Goal: Information Seeking & Learning: Check status

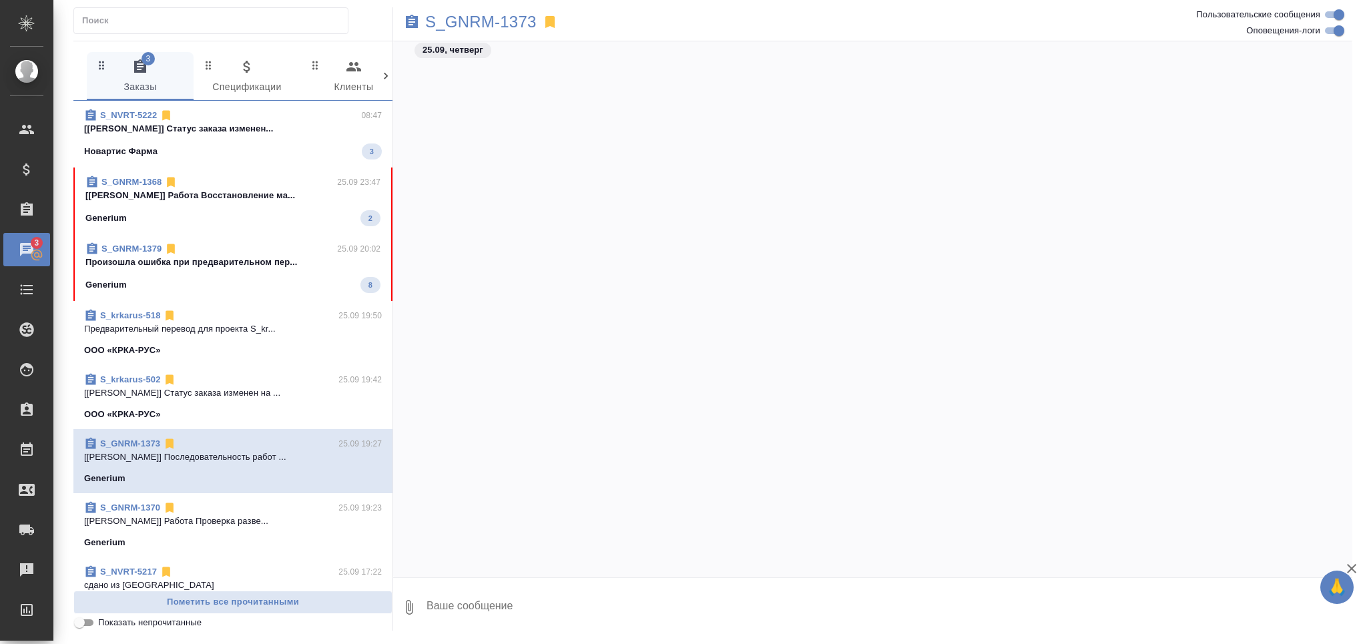
scroll to position [28566, 0]
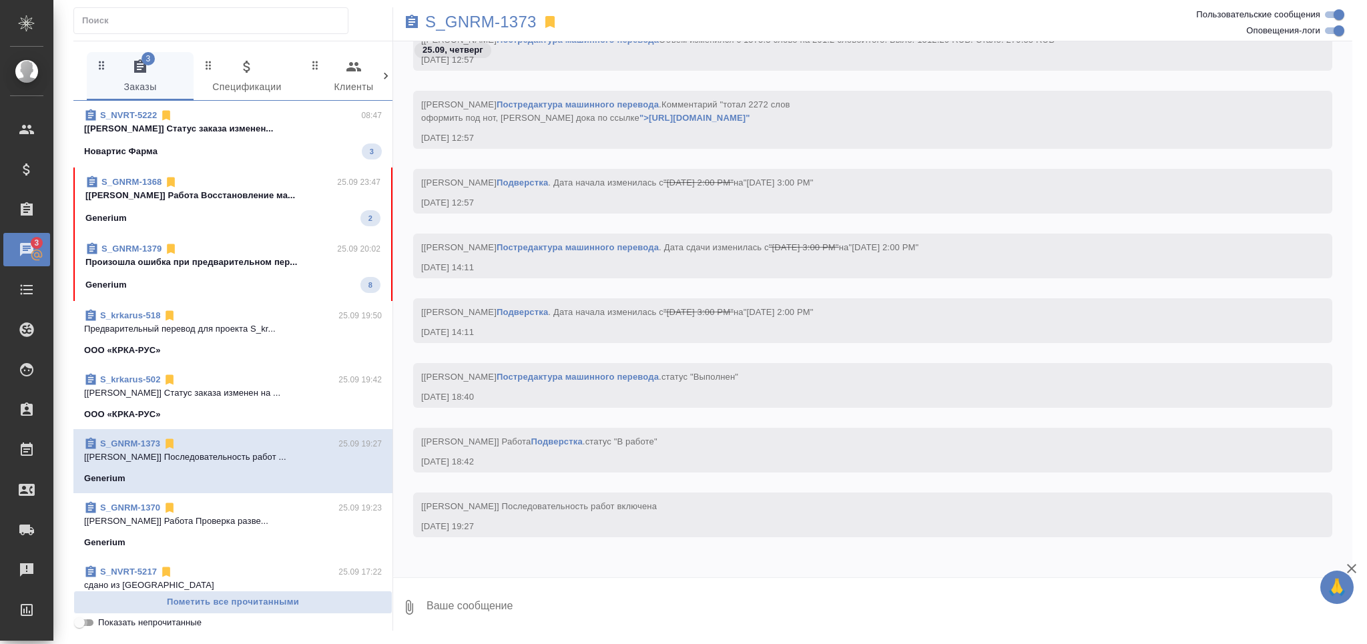
click at [87, 625] on input "Показать непрочитанные" at bounding box center [79, 623] width 48 height 16
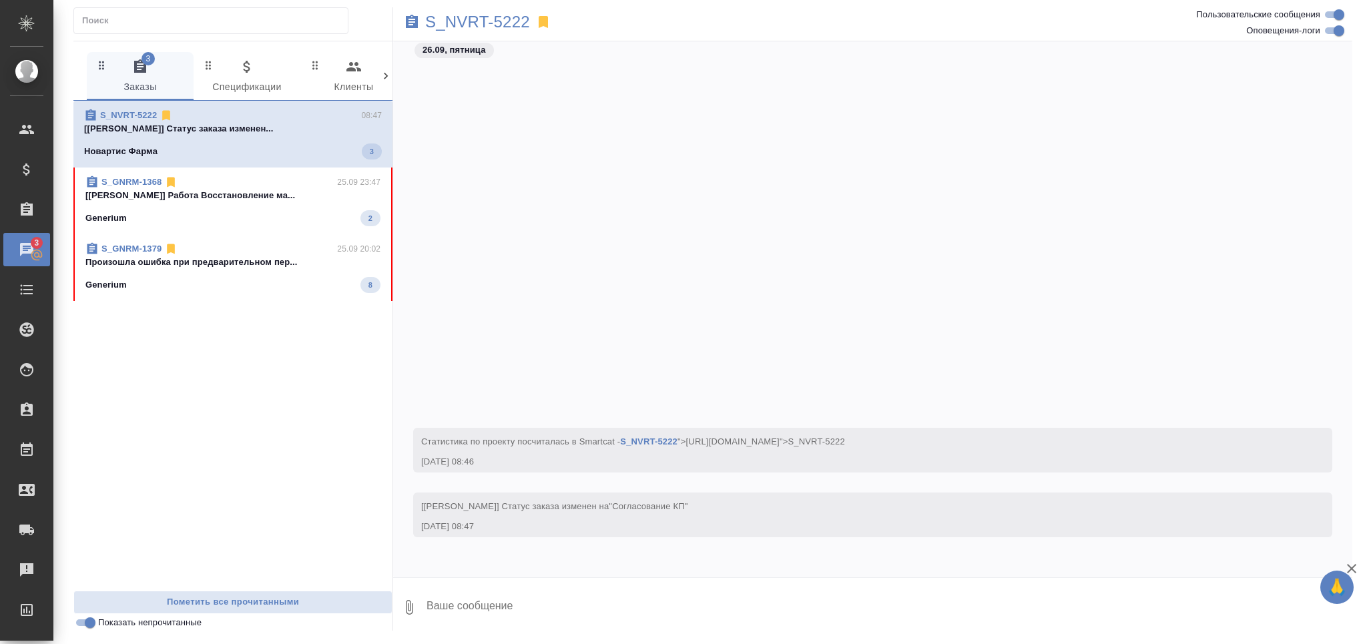
scroll to position [451, 0]
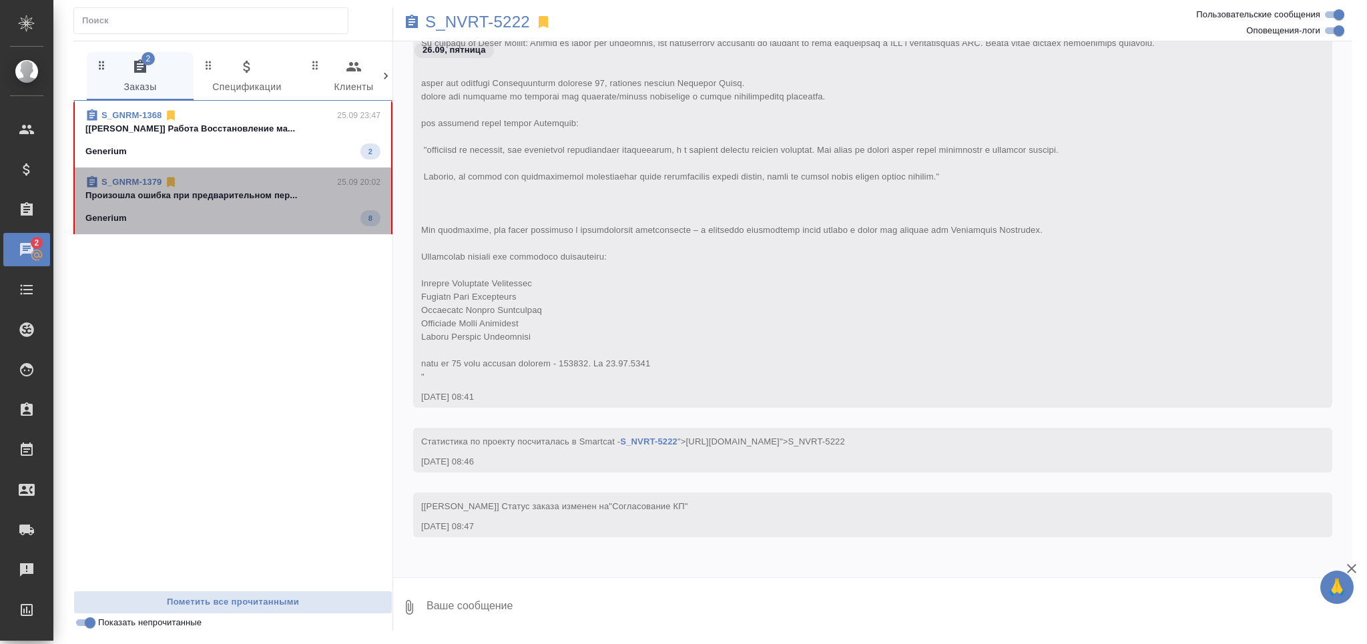
click at [139, 198] on p "Произошла ошибка при предварительном пер..." at bounding box center [232, 195] width 295 height 13
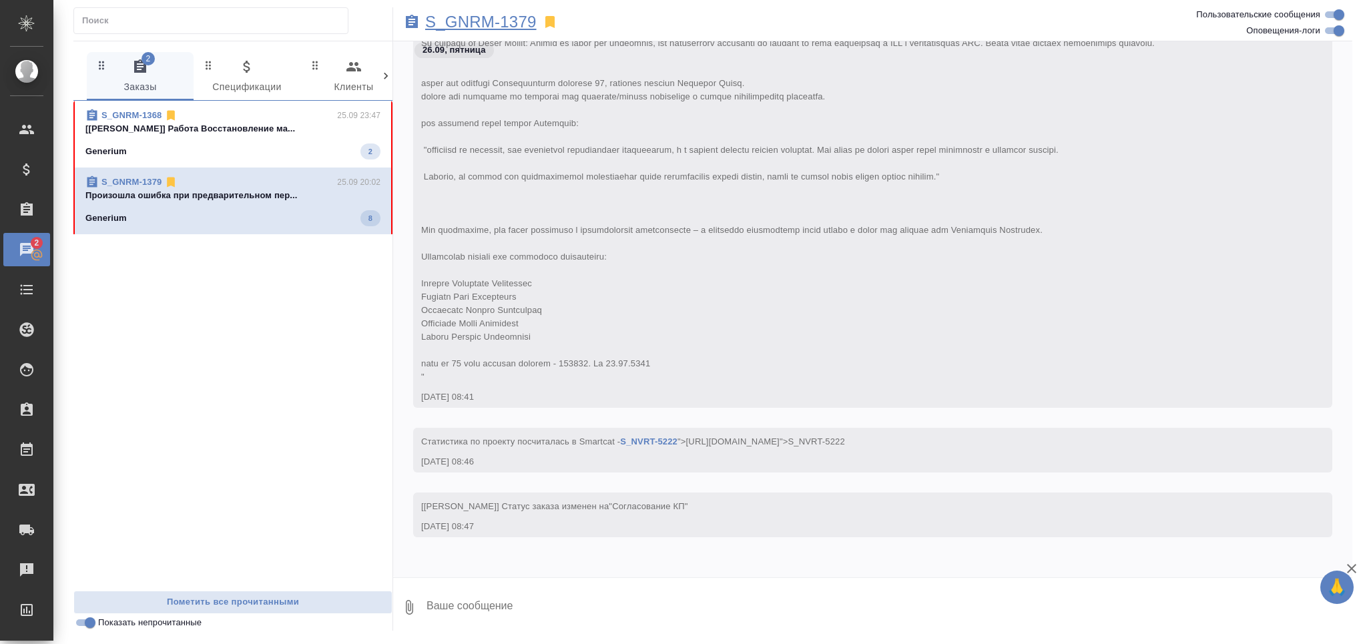
click at [494, 18] on p "S_GNRM-1379" at bounding box center [480, 21] width 111 height 13
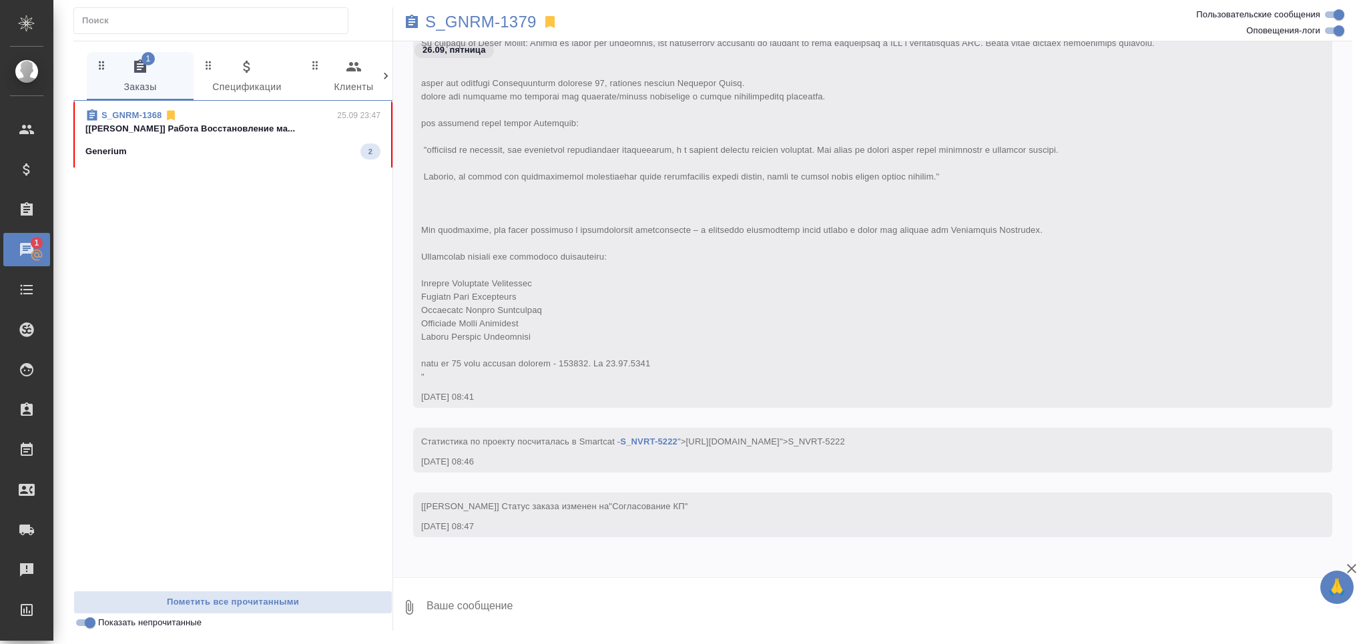
click at [216, 172] on div "S_GNRM-1368 25.09 23:47 [[PERSON_NAME]] Работа Восстановление ма... Generium 2" at bounding box center [232, 346] width 319 height 490
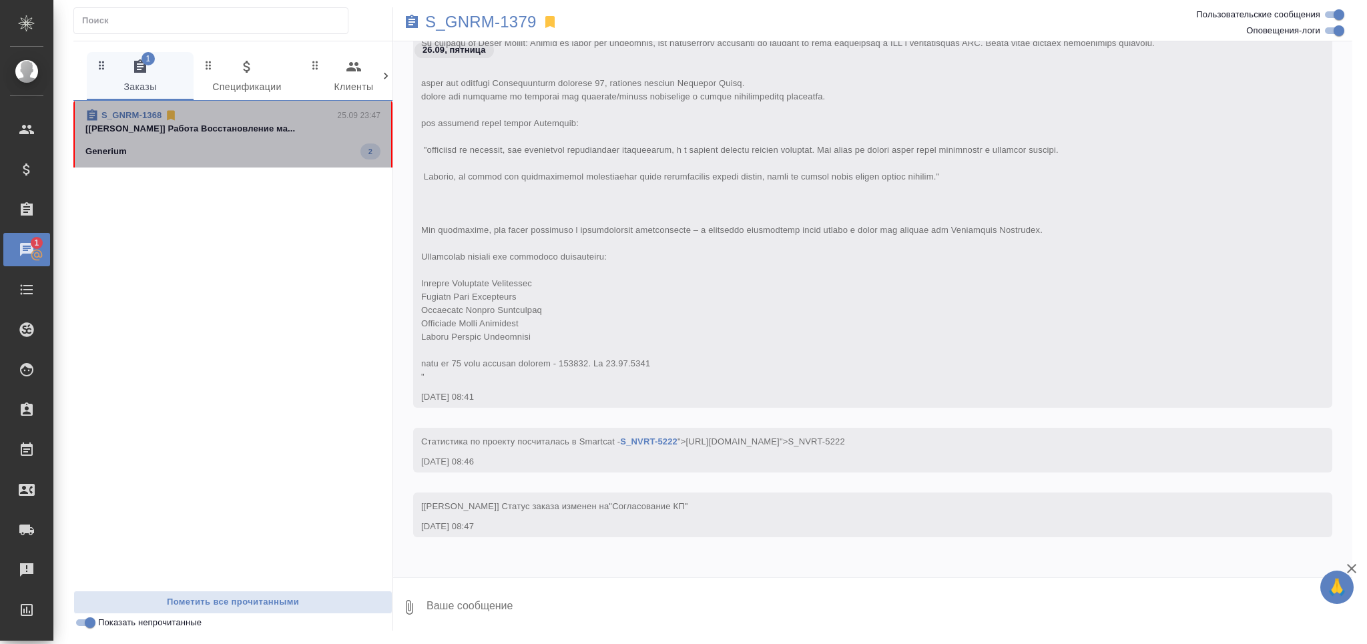
click at [222, 134] on p "[[PERSON_NAME]] Работа Восстановление ма..." at bounding box center [232, 128] width 295 height 13
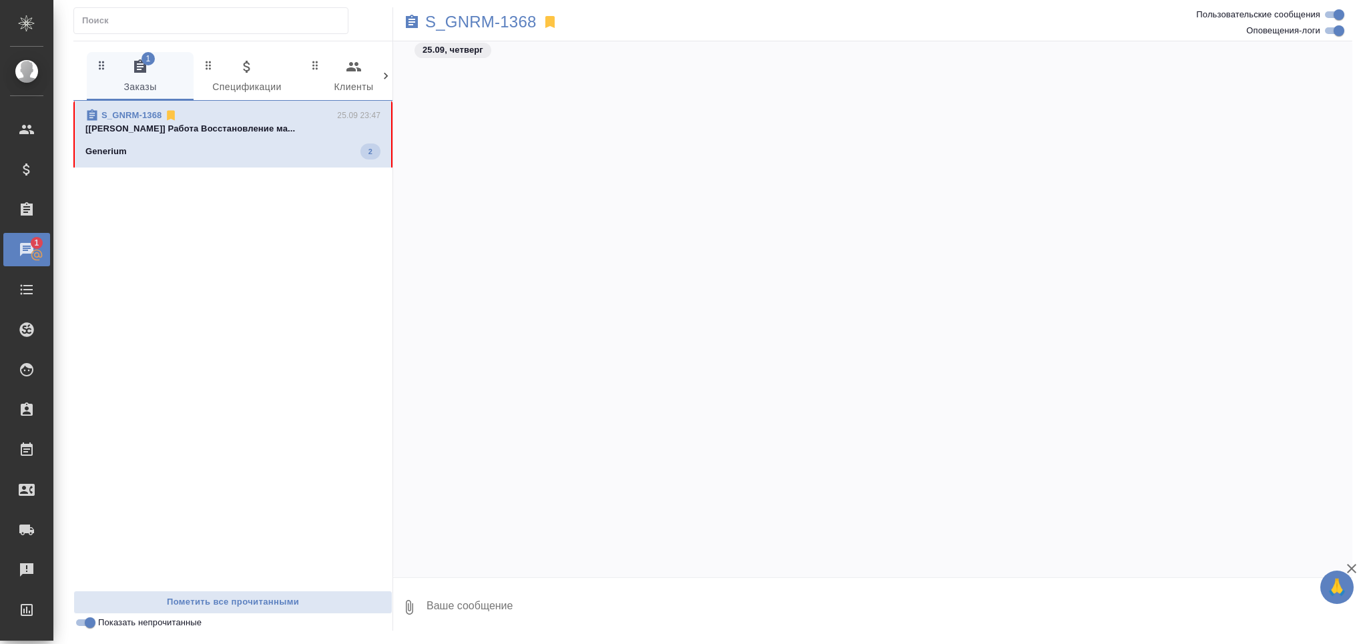
scroll to position [112915, 0]
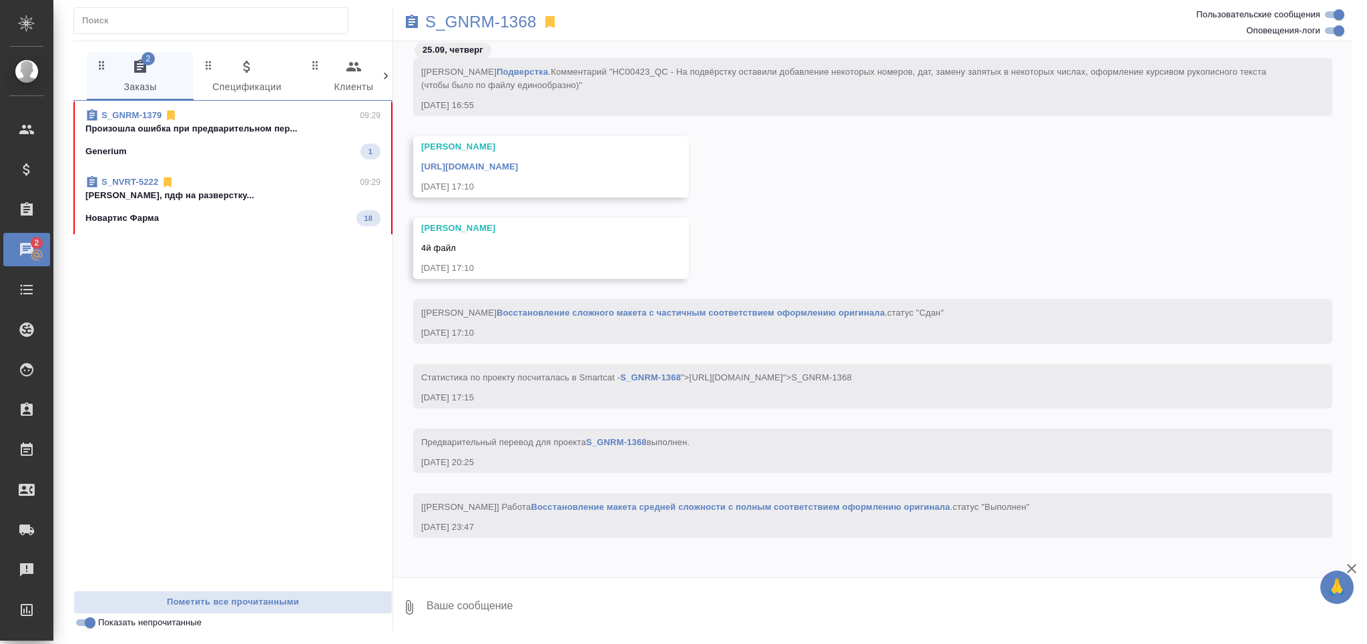
click at [258, 125] on p "Произошла ошибка при предварительном пер..." at bounding box center [232, 128] width 295 height 13
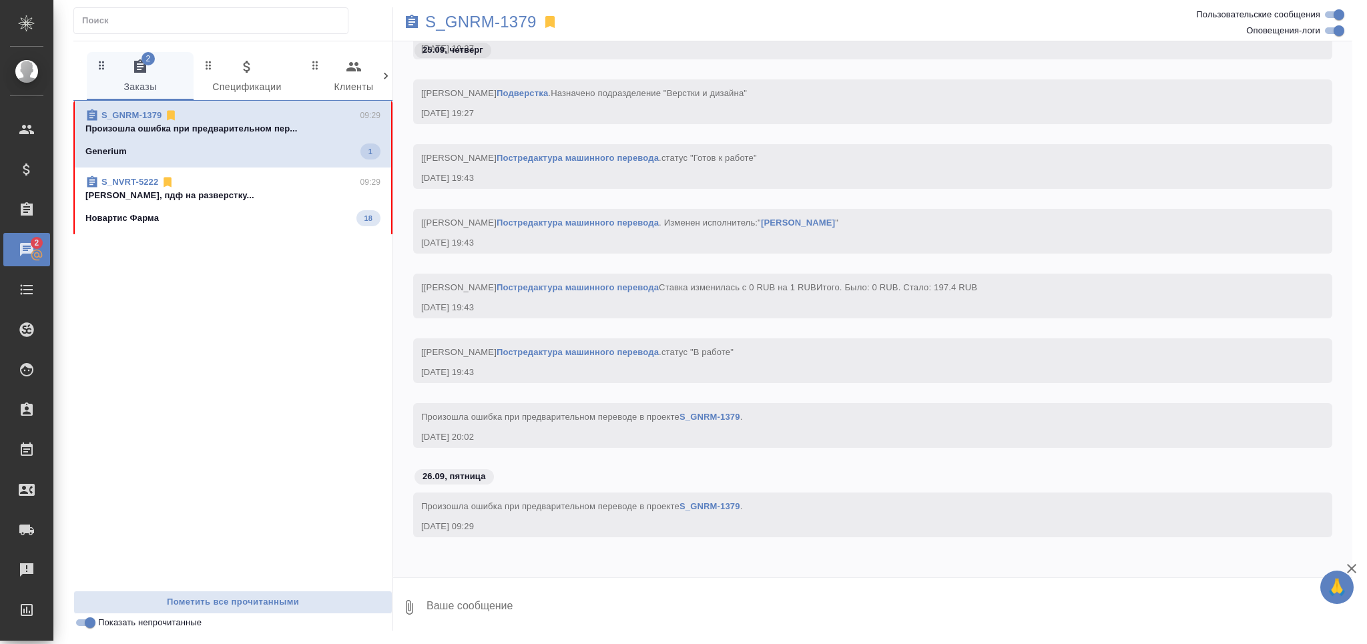
scroll to position [20239, 0]
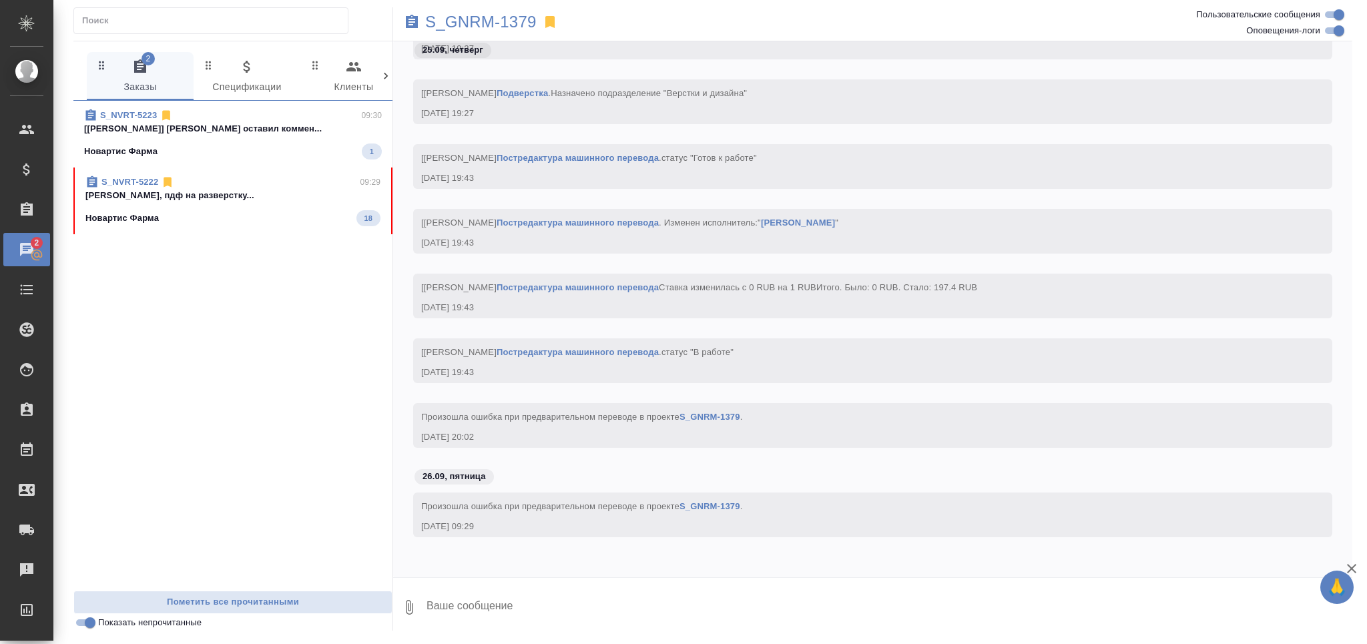
click at [253, 124] on p "[[PERSON_NAME]] [PERSON_NAME] оставил коммен..." at bounding box center [233, 128] width 298 height 13
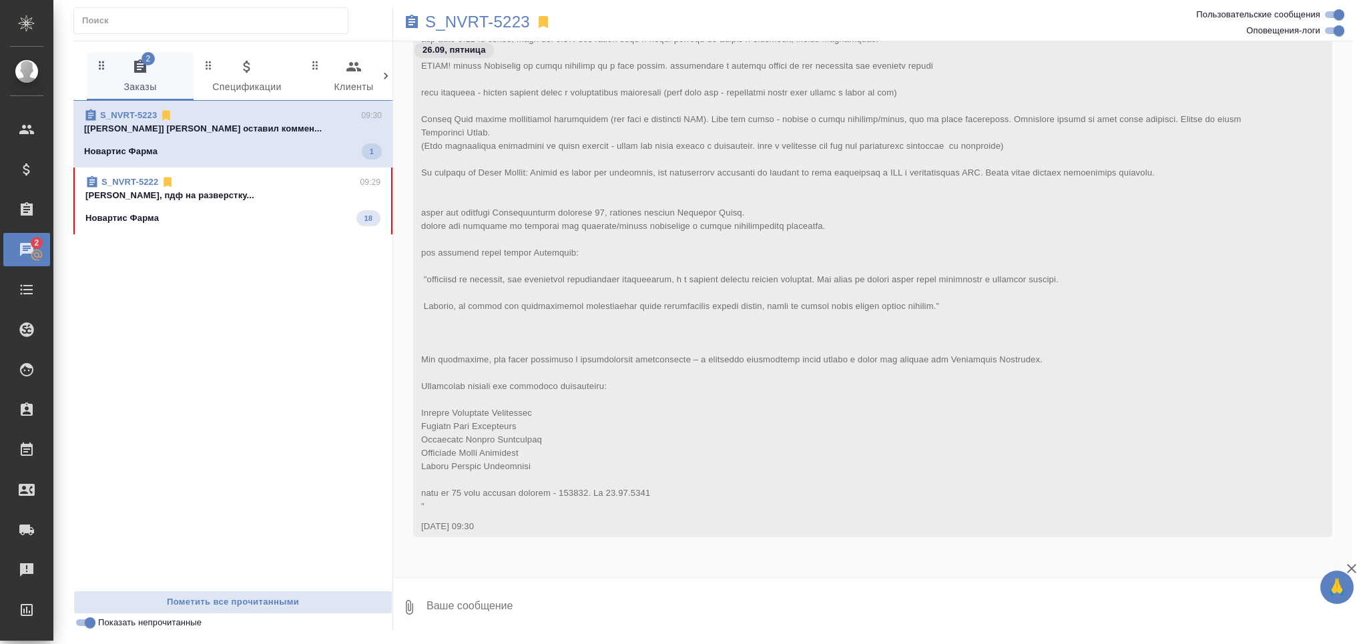
scroll to position [0, 0]
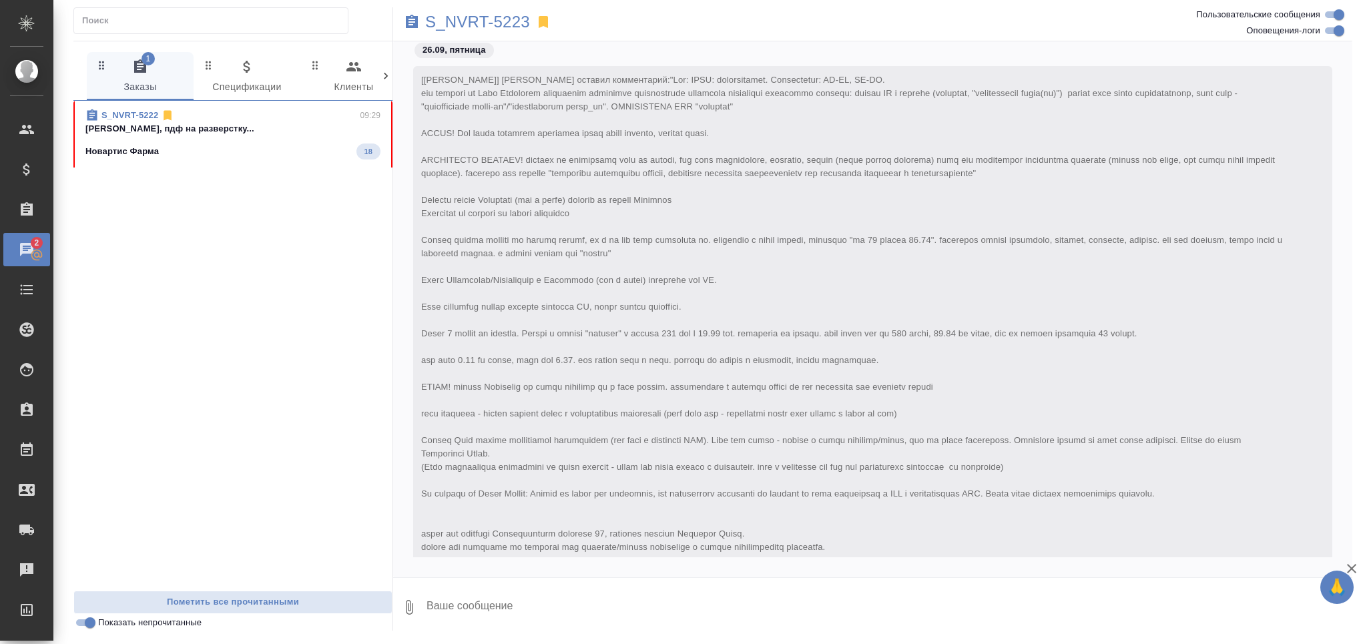
click at [216, 140] on span "S_NVRT-5222 09:29 [PERSON_NAME], пдф на разверстку... Новартис Фарма 18" at bounding box center [232, 134] width 295 height 51
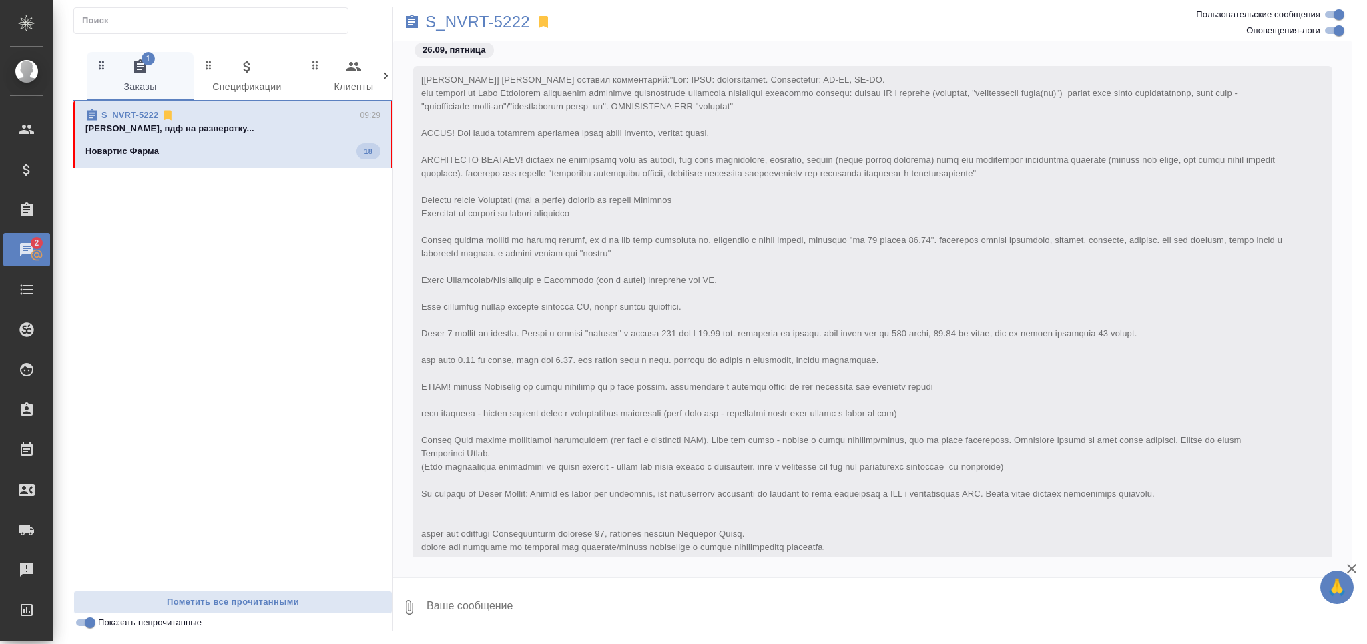
scroll to position [10853, 0]
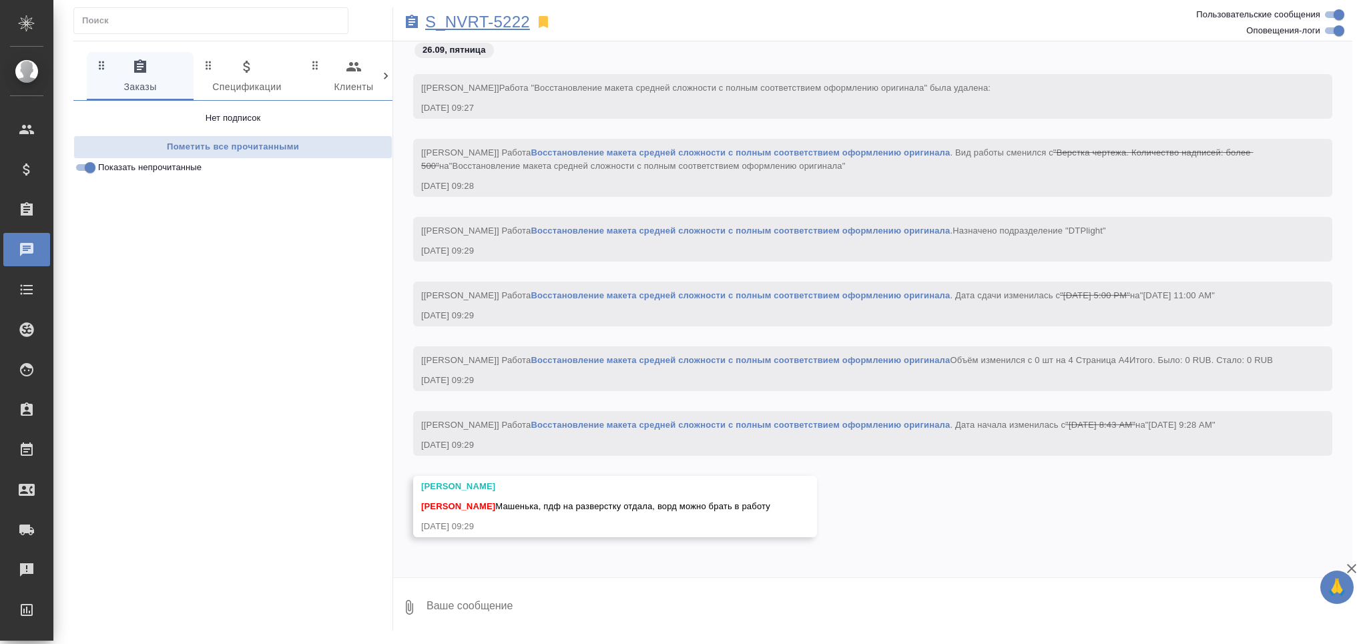
click at [493, 25] on p "S_NVRT-5222" at bounding box center [477, 21] width 105 height 13
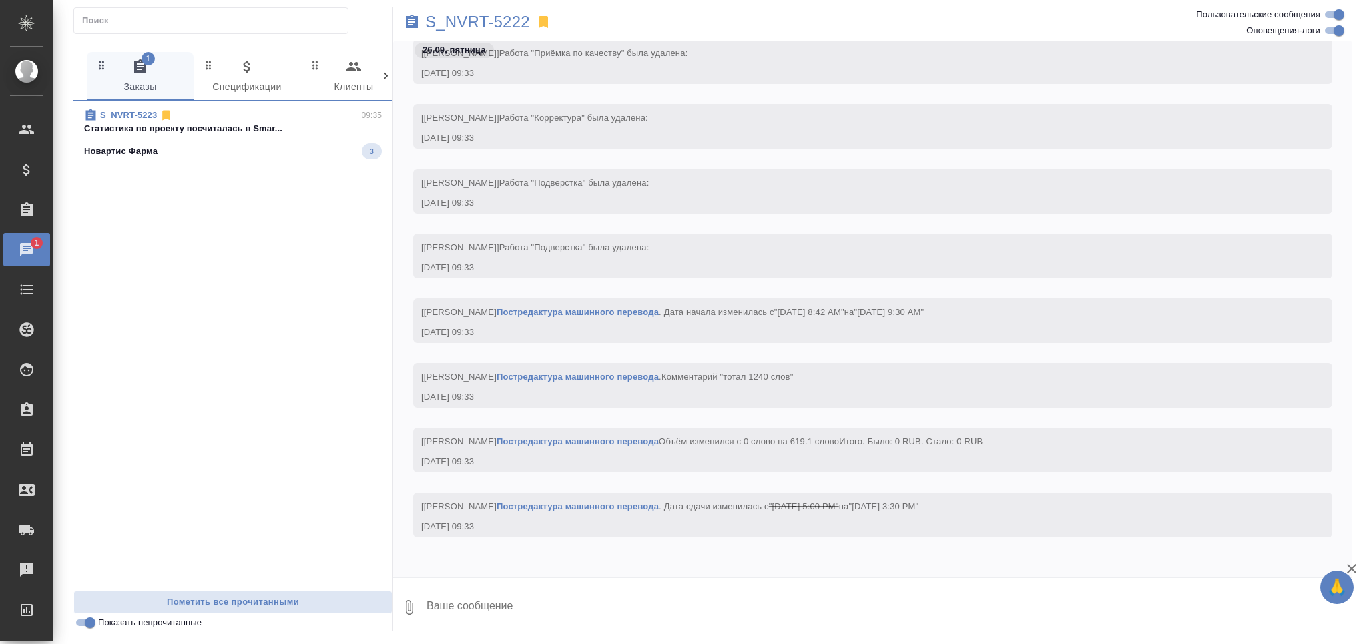
click at [230, 110] on div "S_NVRT-5223 09:35" at bounding box center [233, 115] width 298 height 13
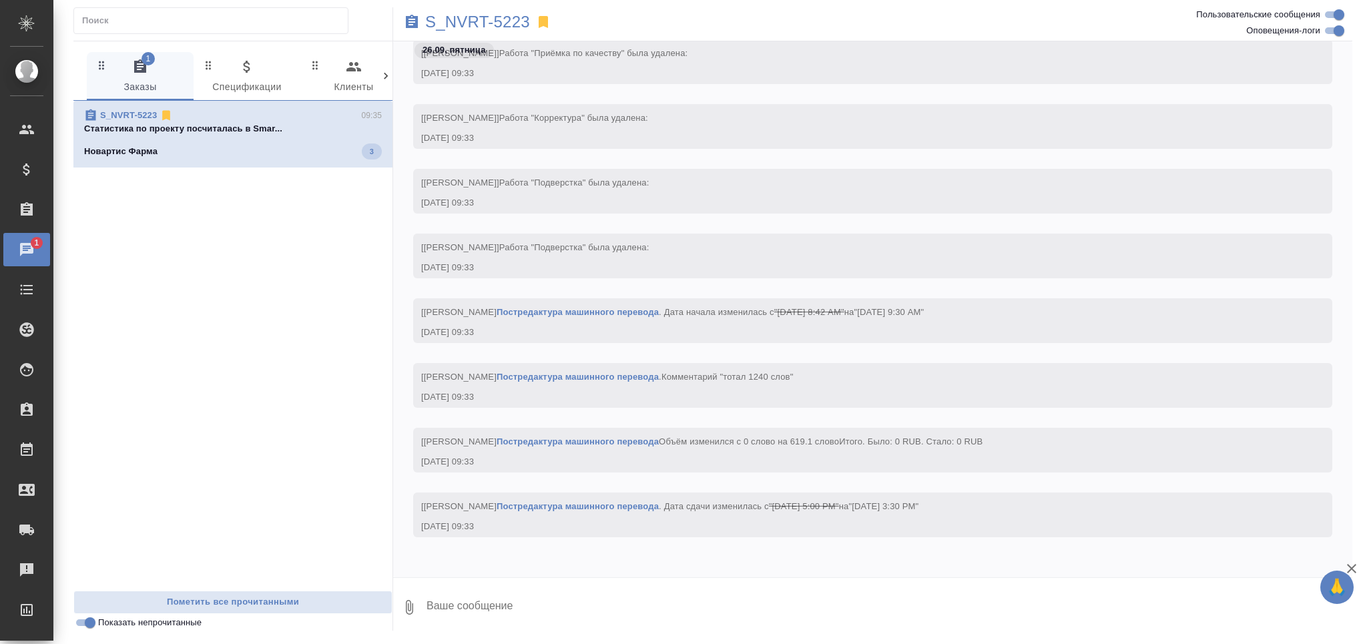
scroll to position [515, 0]
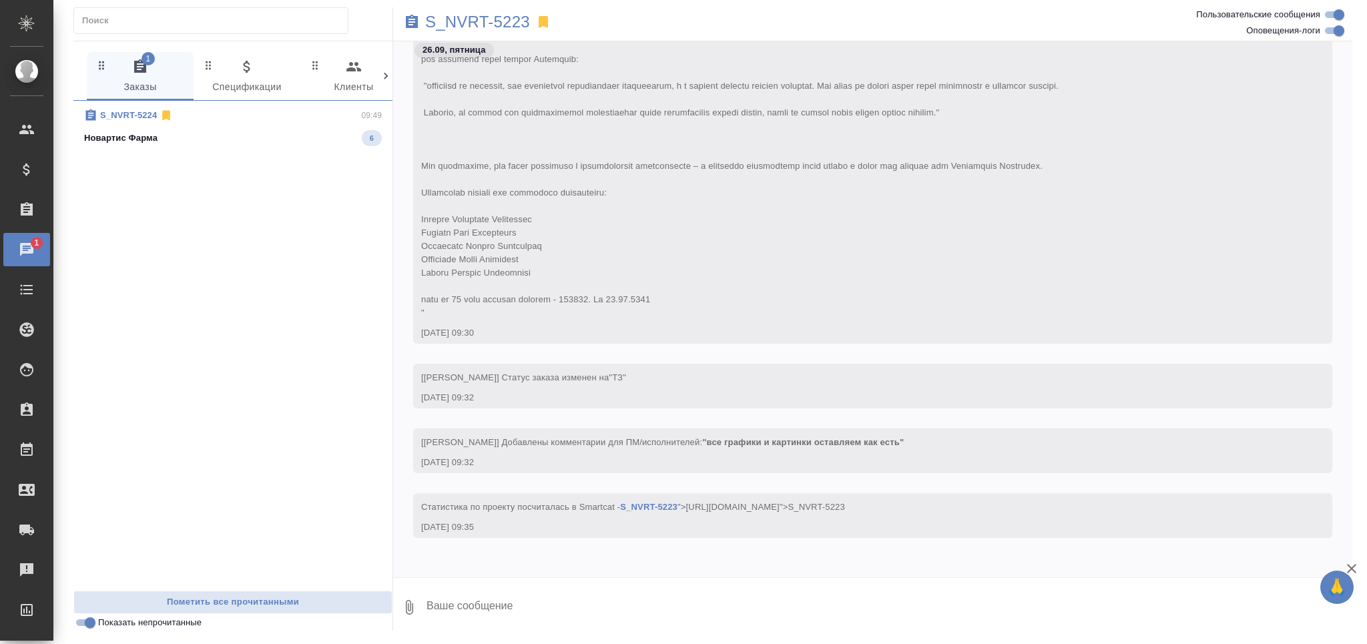
click at [223, 156] on div "S_NVRT-5224 09:49 Новартис Фарма 6" at bounding box center [232, 346] width 319 height 490
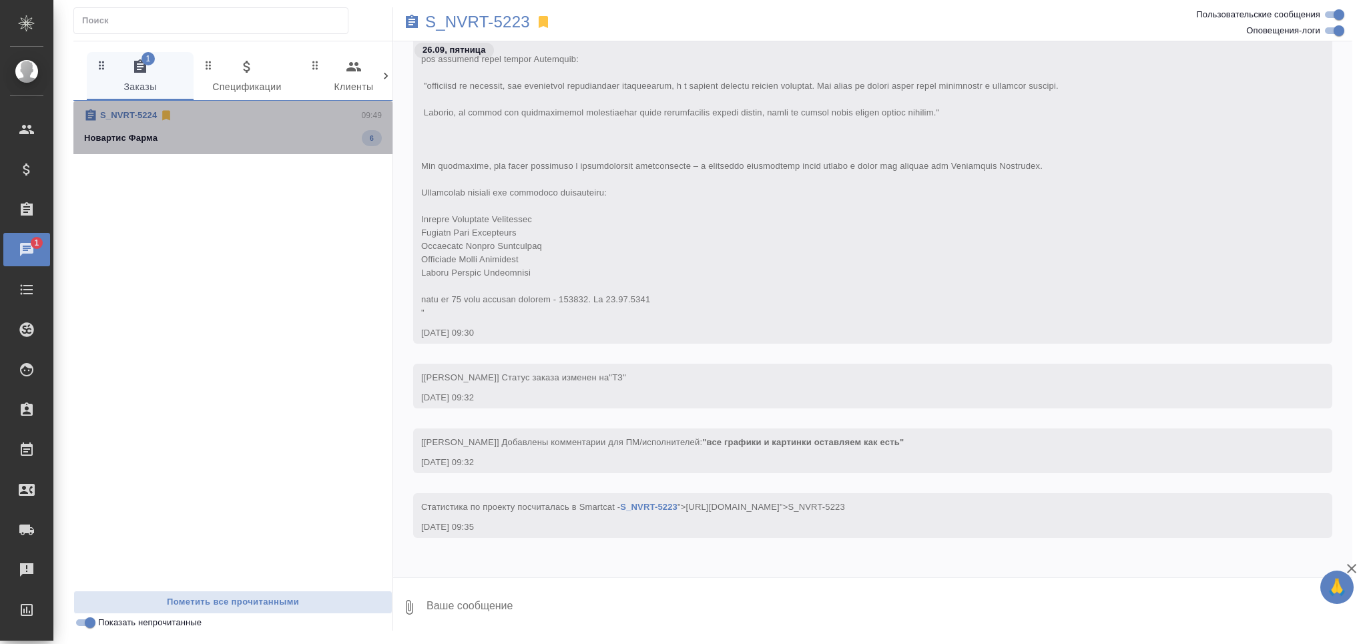
click at [219, 131] on div "Новартис Фарма 6" at bounding box center [233, 138] width 298 height 16
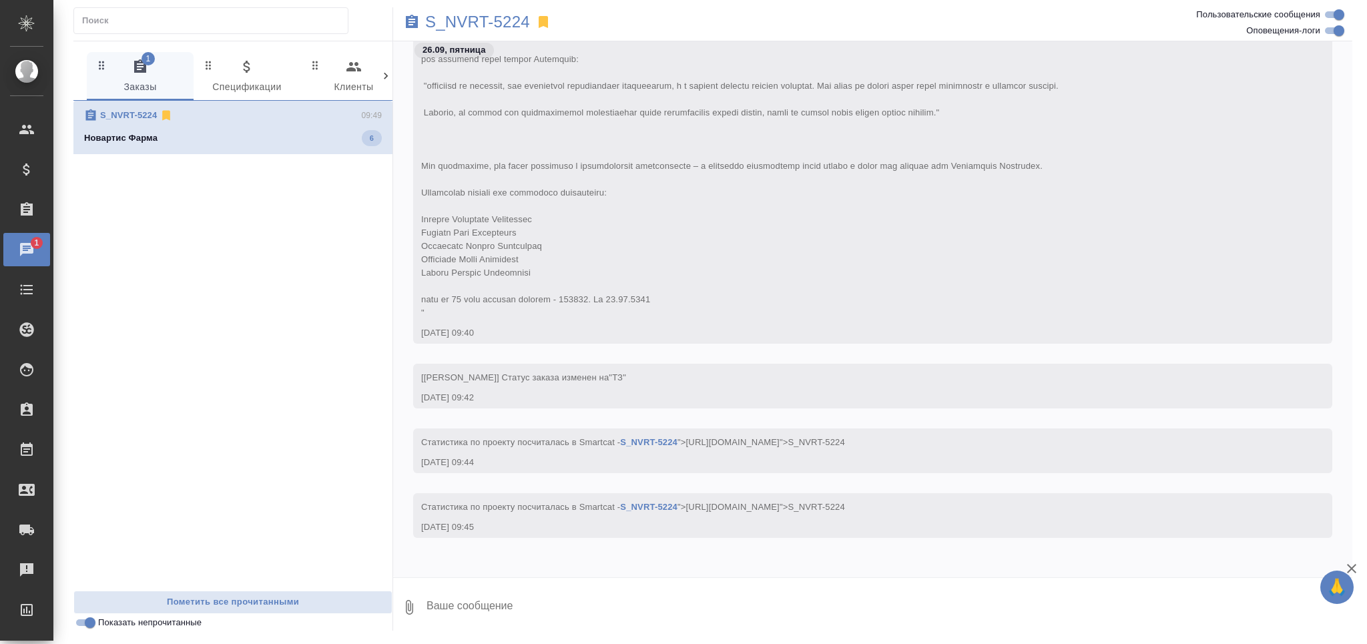
scroll to position [688, 0]
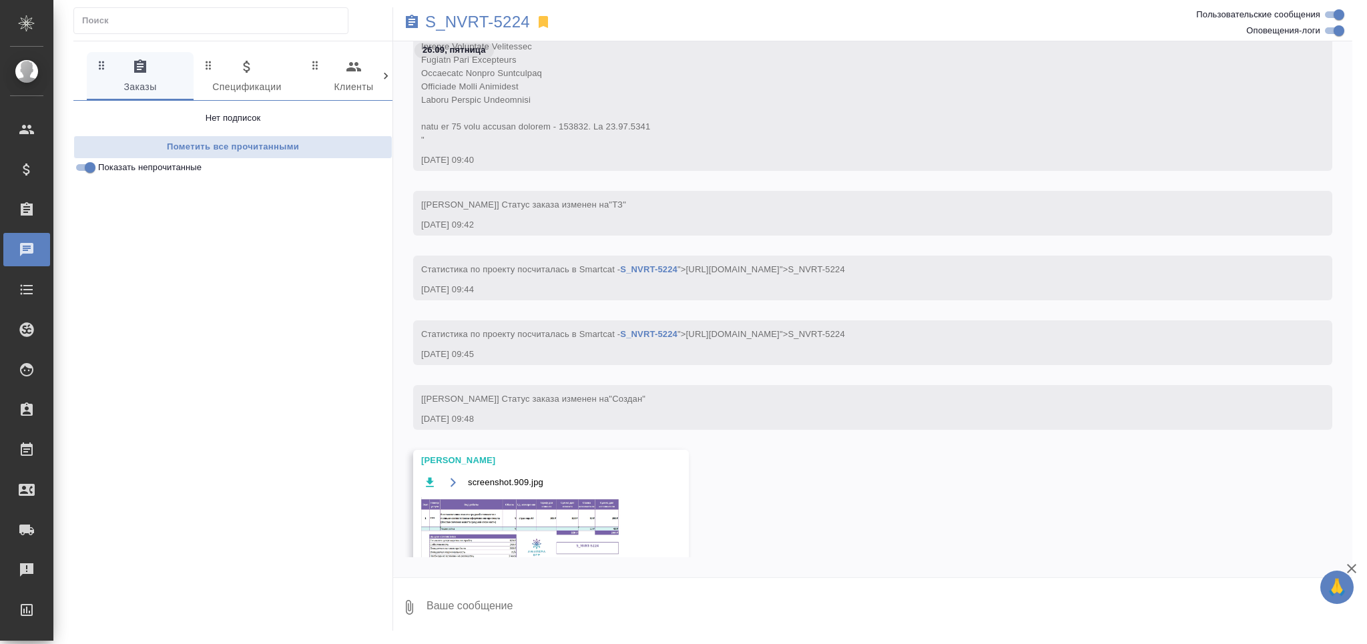
click at [539, 528] on img at bounding box center [521, 531] width 200 height 69
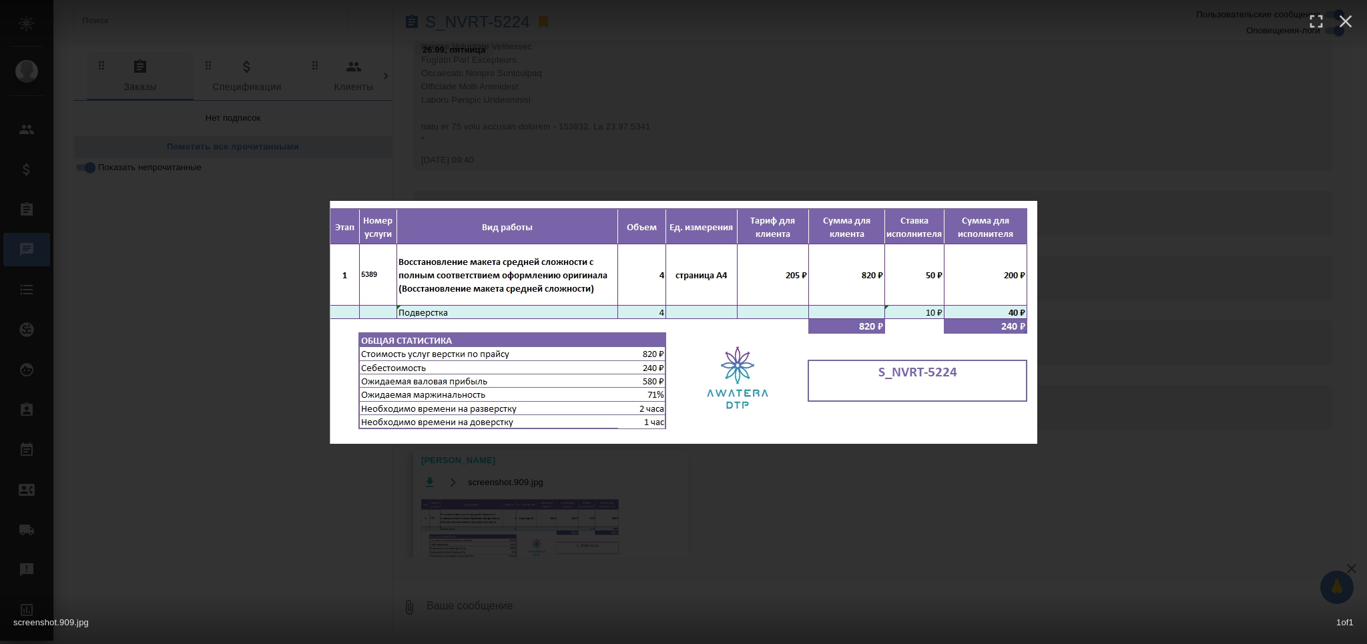
click at [508, 509] on div "screenshot.909.jpg 1 of 1" at bounding box center [683, 322] width 1367 height 644
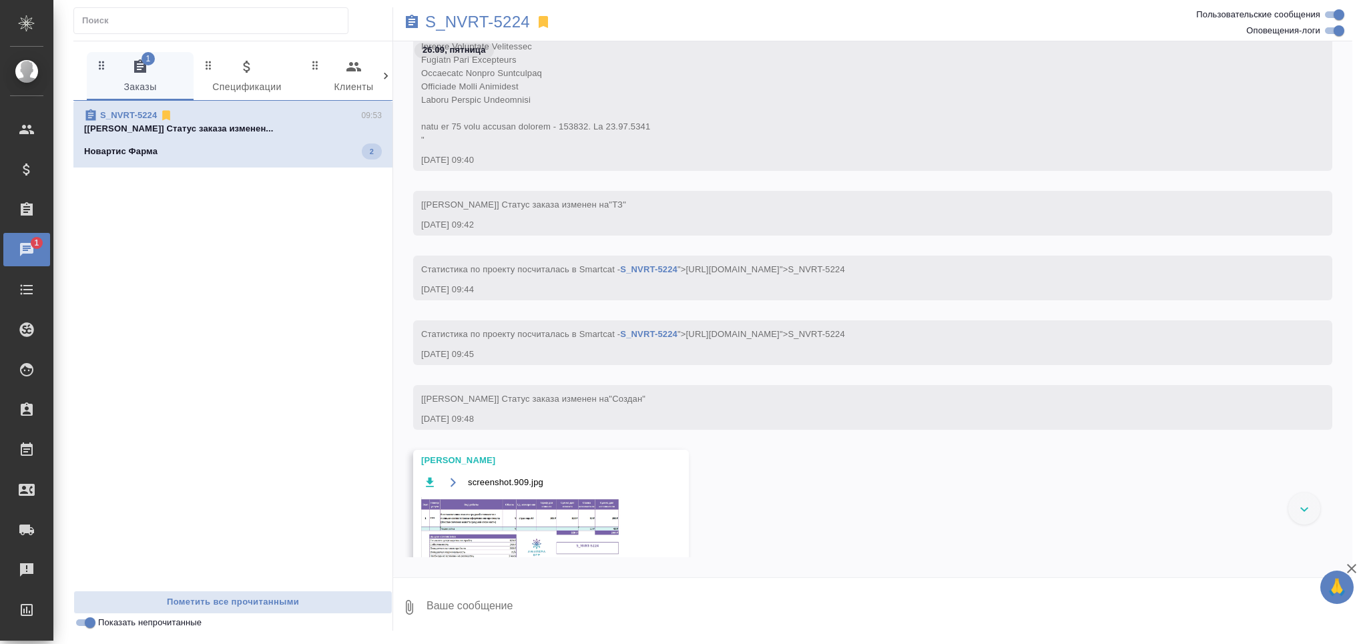
scroll to position [903, 0]
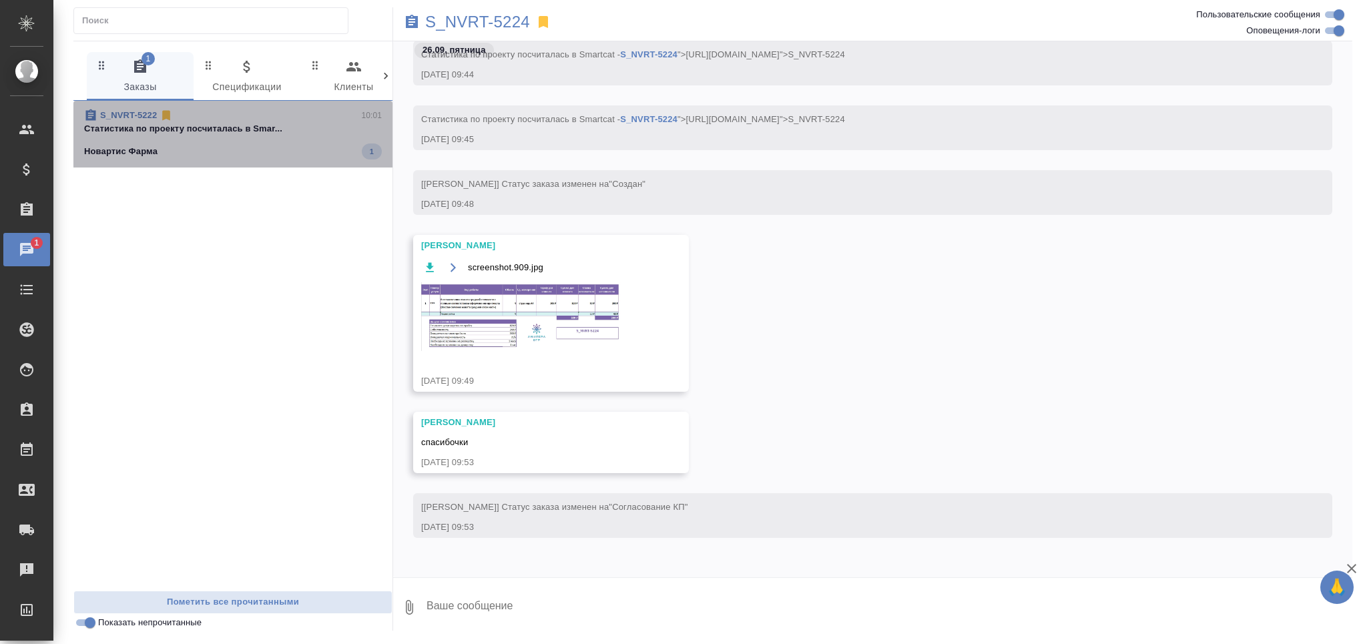
click at [200, 147] on div "Новартис Фарма 1" at bounding box center [233, 152] width 298 height 16
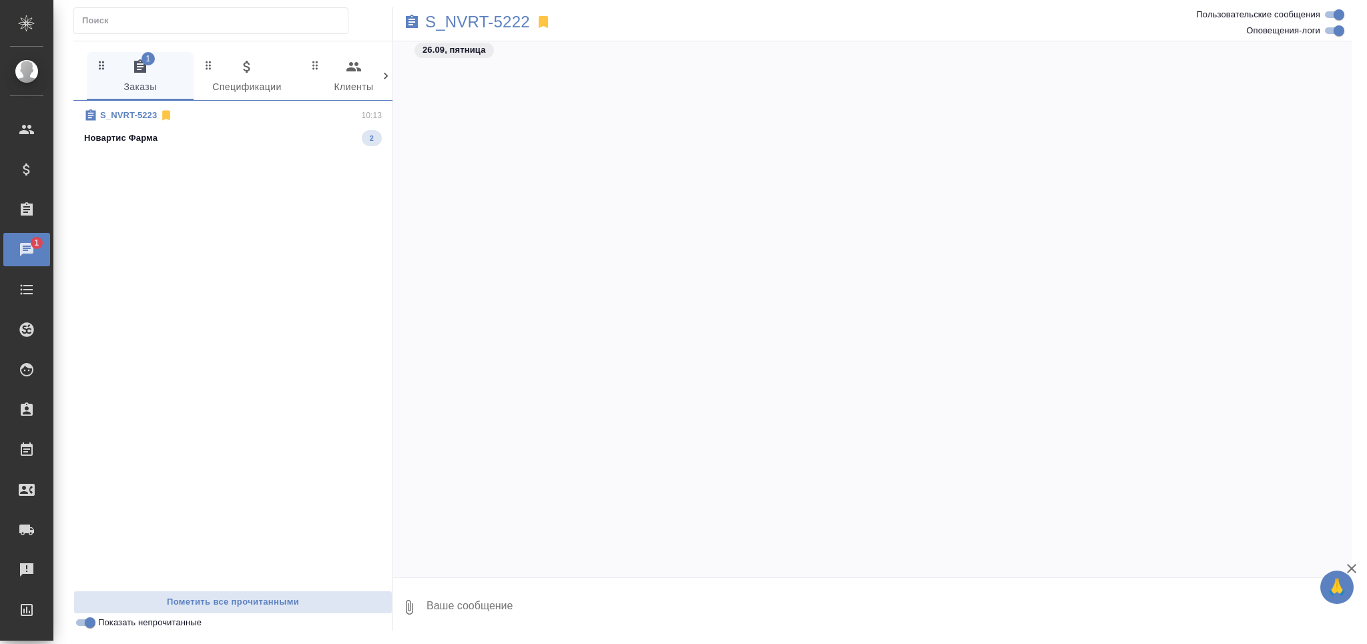
scroll to position [23158, 0]
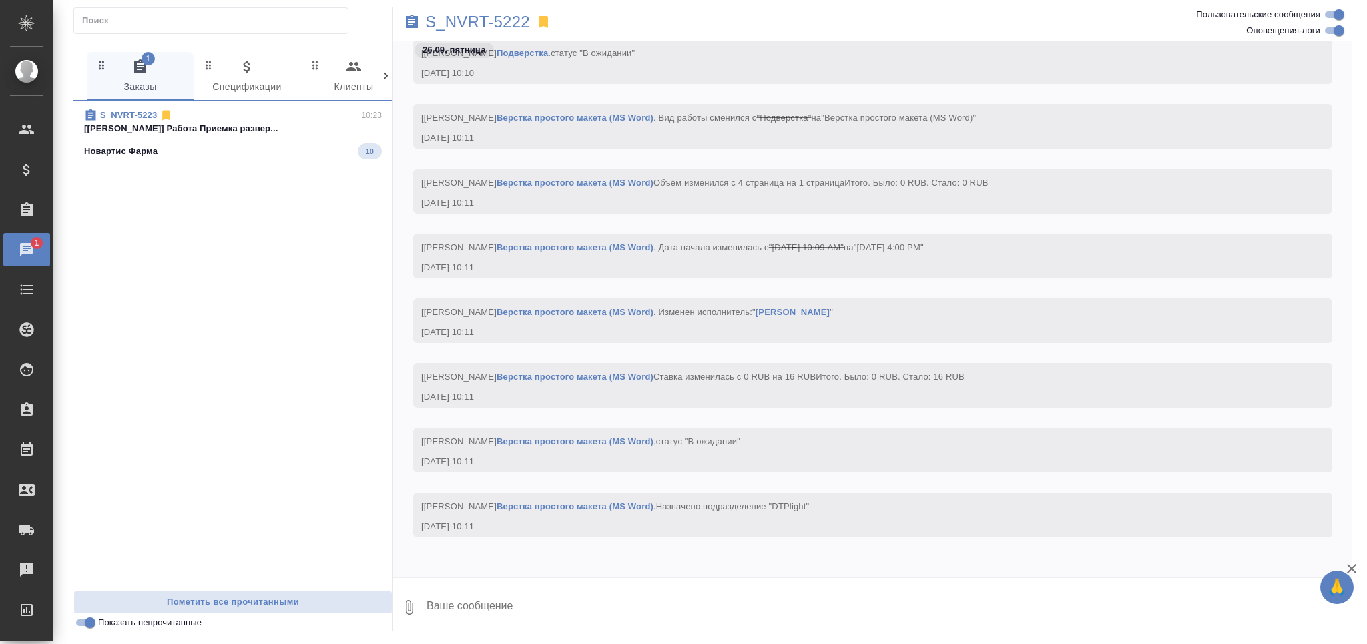
click at [202, 135] on p "[[PERSON_NAME]] Работа Приемка развер..." at bounding box center [233, 128] width 298 height 13
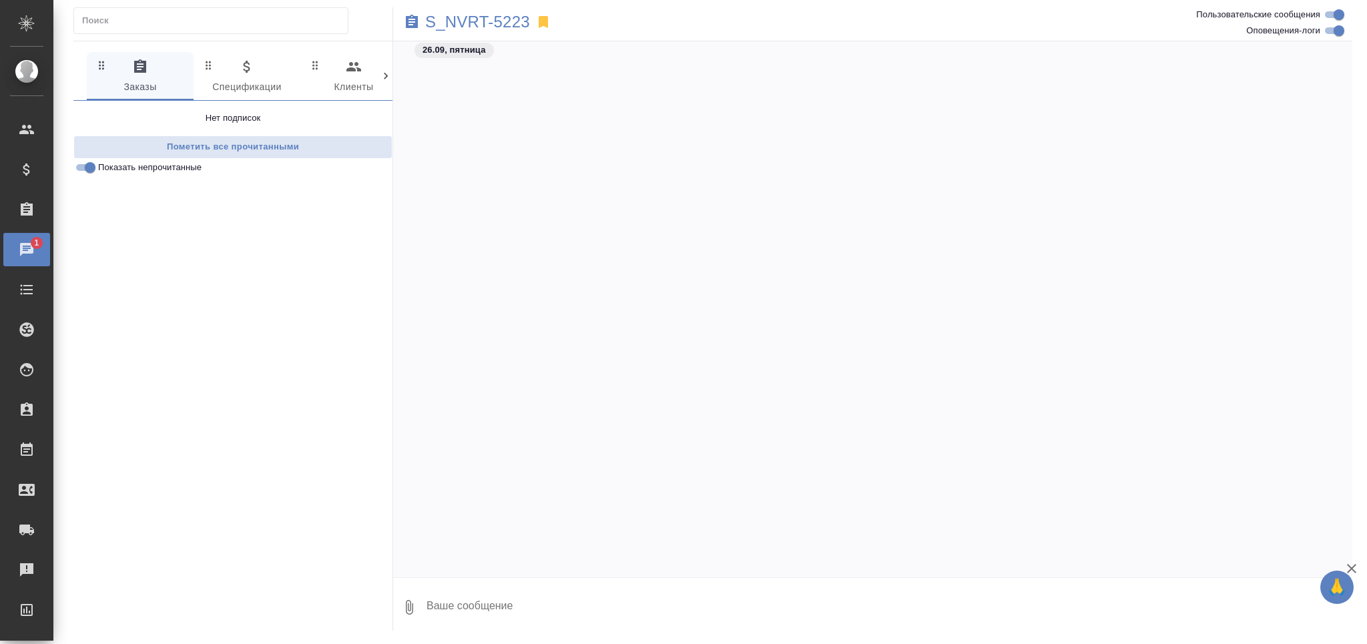
scroll to position [6343, 0]
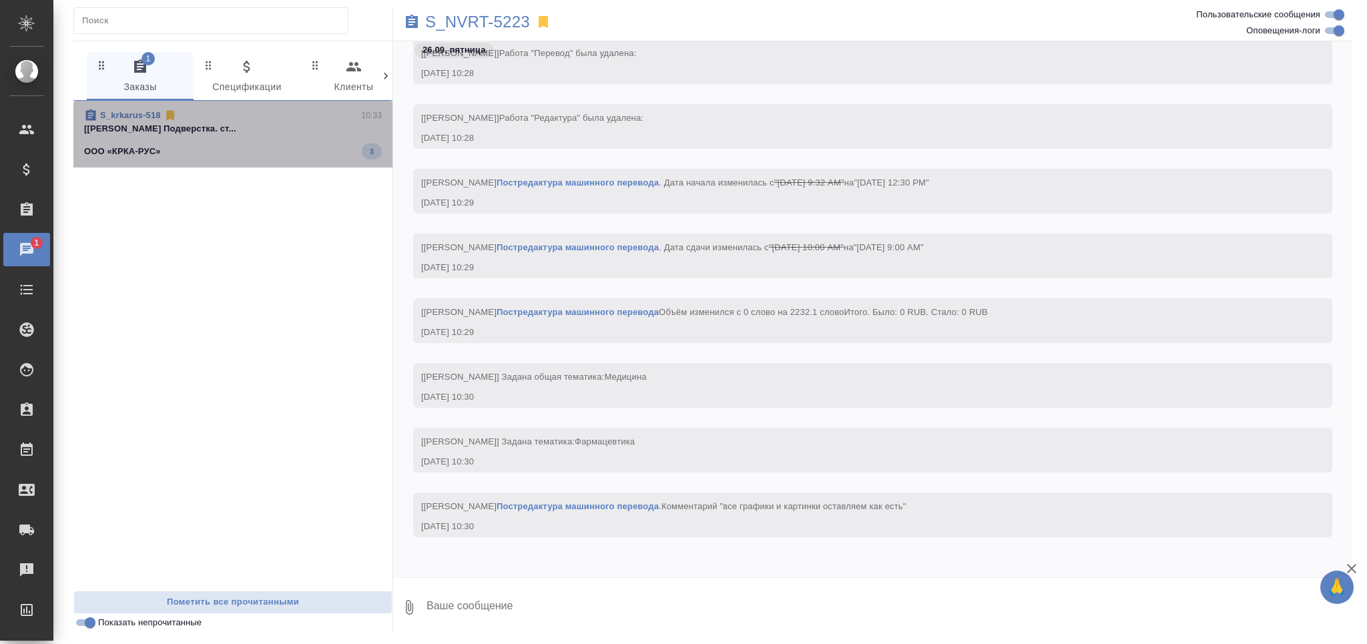
click at [196, 144] on div "ООО «КРКА-РУС» 3" at bounding box center [233, 152] width 298 height 16
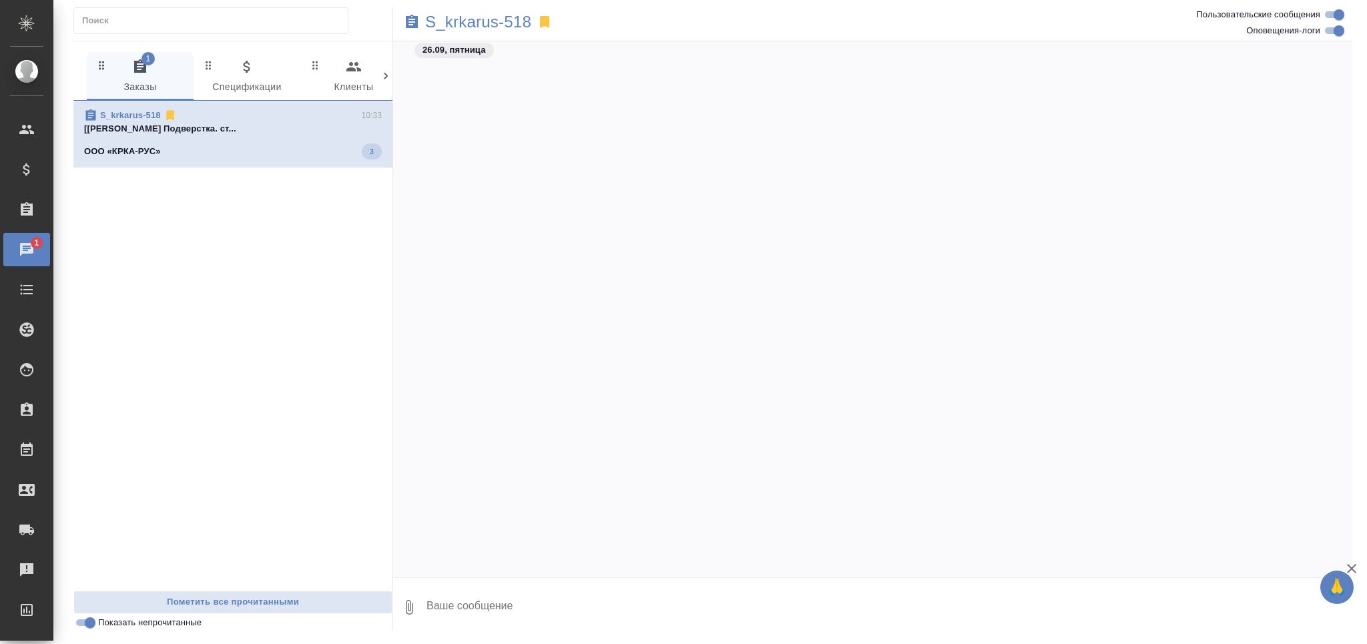
scroll to position [30375, 0]
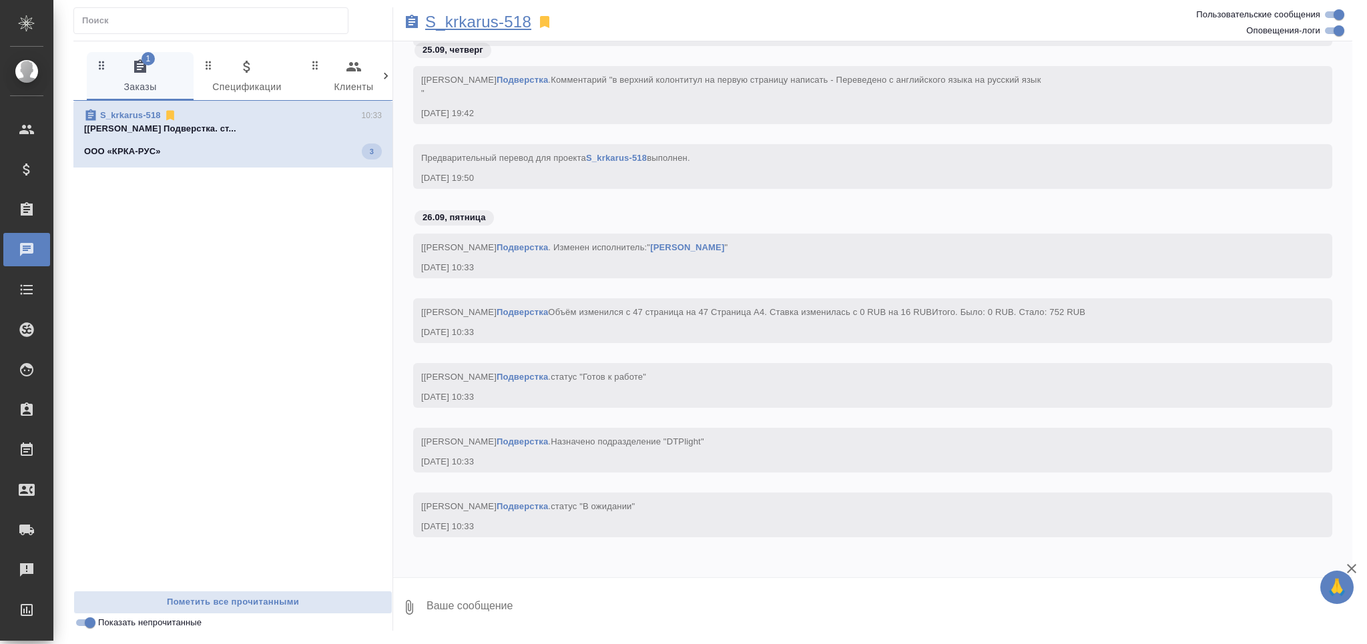
click at [497, 27] on p "S_krkarus-518" at bounding box center [478, 21] width 106 height 13
